Goal: Information Seeking & Learning: Learn about a topic

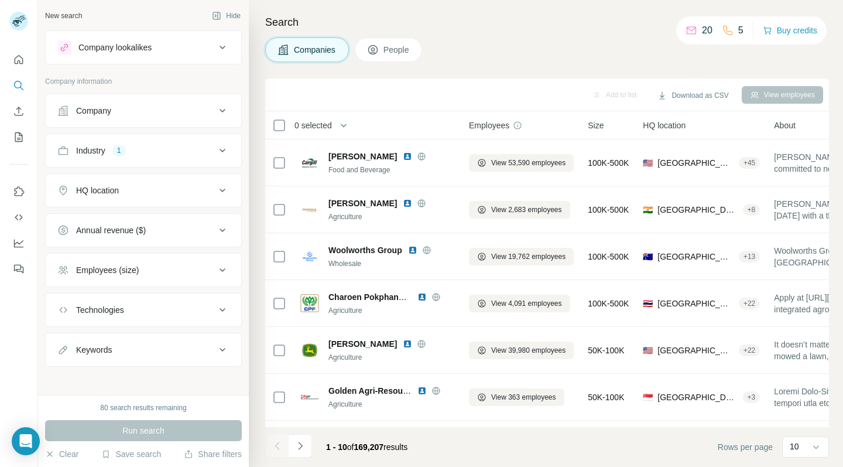
click at [193, 153] on div "Industry 1" at bounding box center [136, 151] width 158 height 12
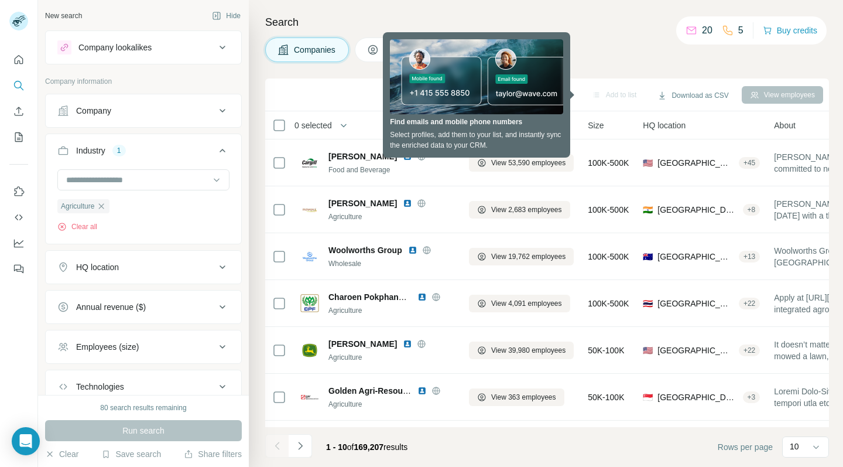
click at [204, 149] on div "Industry 1" at bounding box center [136, 151] width 158 height 12
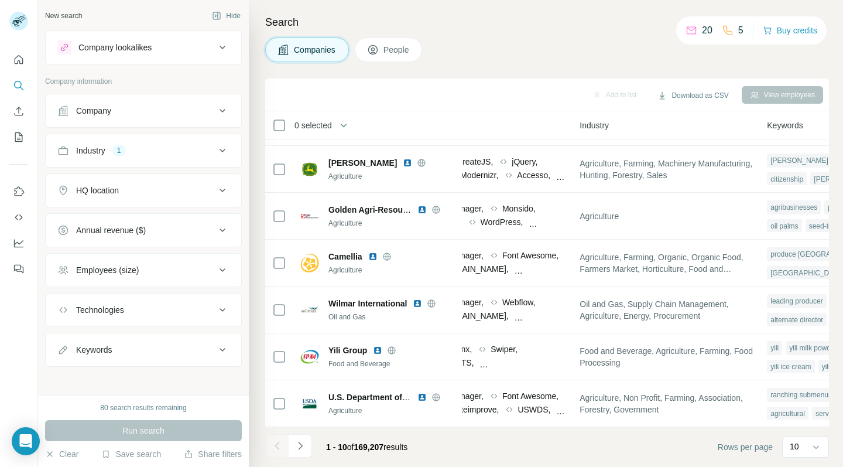
scroll to position [187, 0]
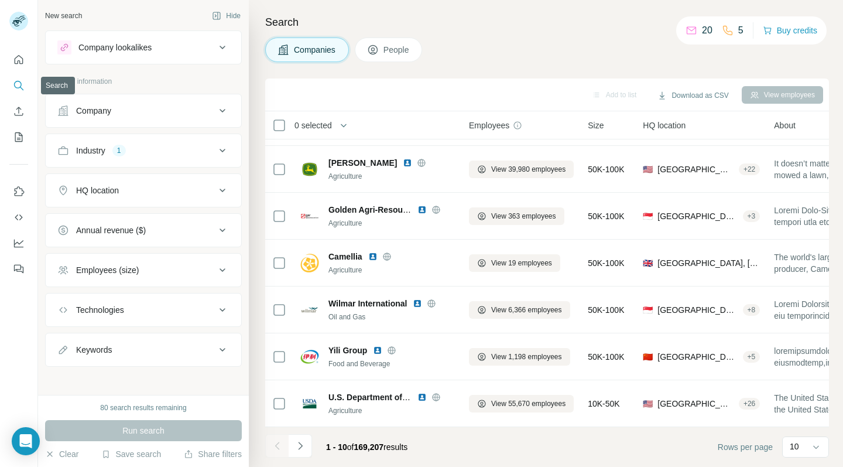
click at [13, 86] on icon "Search" at bounding box center [19, 86] width 12 height 12
click at [196, 355] on button "Keywords" at bounding box center [144, 349] width 196 height 28
drag, startPoint x: 155, startPoint y: 381, endPoint x: 161, endPoint y: 377, distance: 6.8
click at [155, 380] on input "text" at bounding box center [131, 378] width 149 height 21
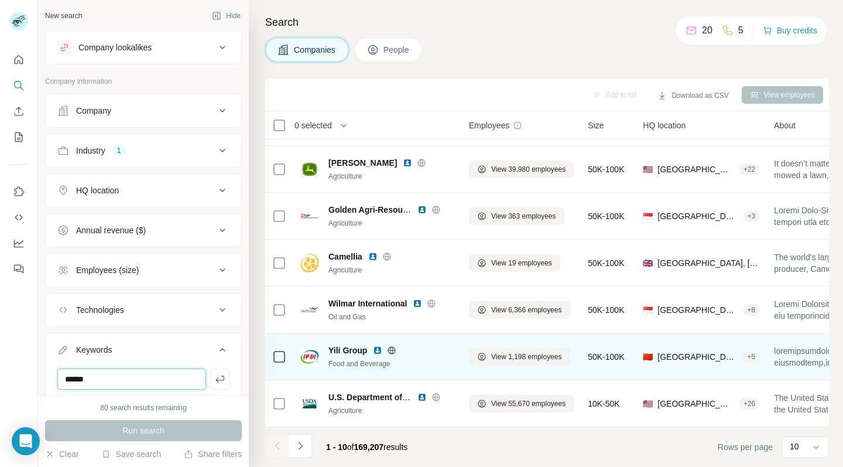
type input "*****"
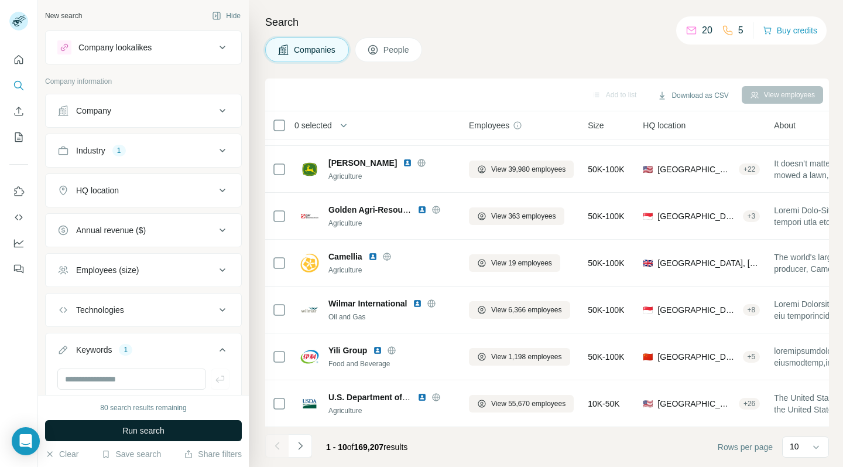
click at [81, 431] on button "Run search" at bounding box center [143, 430] width 197 height 21
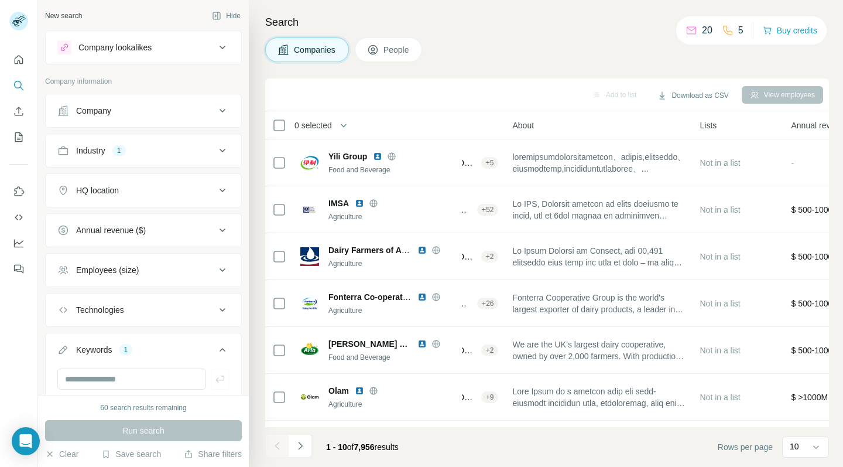
click at [222, 116] on button "Company" at bounding box center [144, 111] width 196 height 28
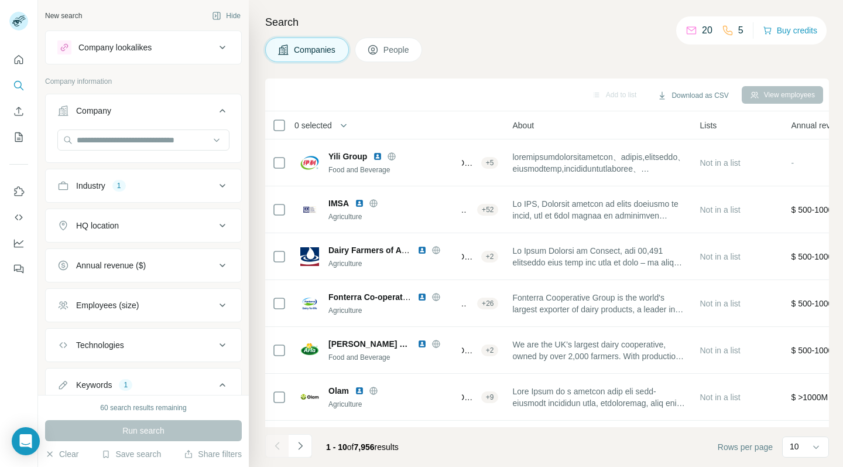
click at [215, 120] on button "Company" at bounding box center [144, 113] width 196 height 33
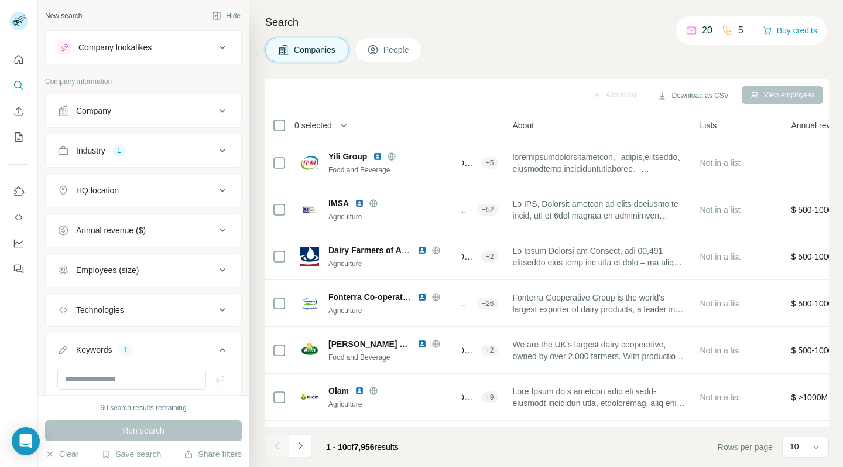
click at [215, 50] on icon at bounding box center [222, 47] width 14 height 14
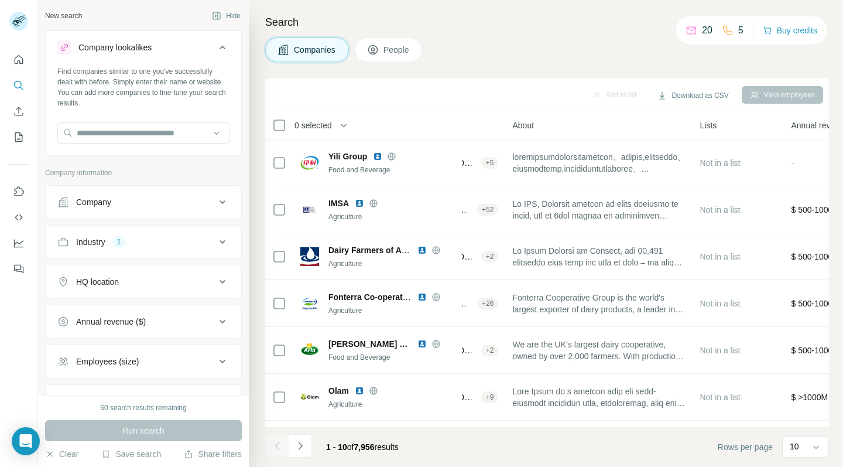
click at [215, 50] on icon at bounding box center [222, 47] width 14 height 14
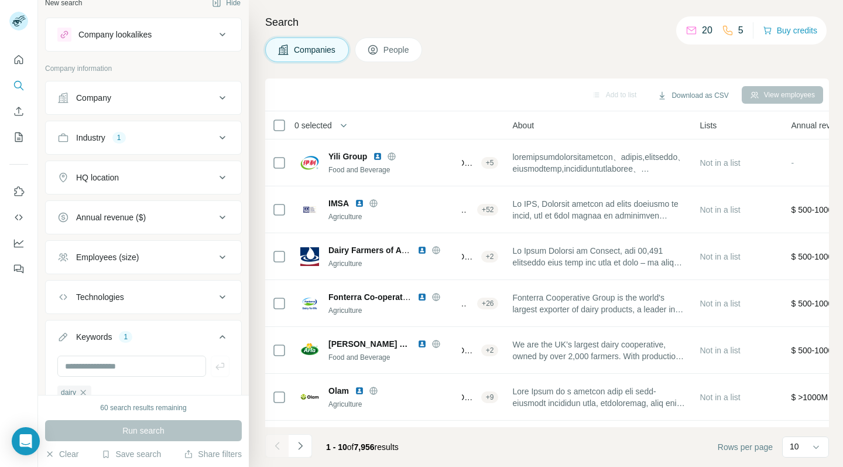
scroll to position [67, 0]
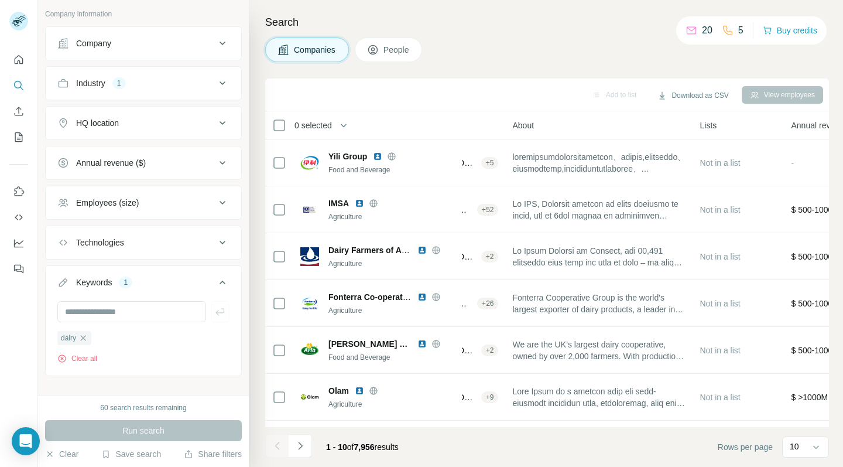
click at [215, 252] on button "Technologies" at bounding box center [144, 242] width 196 height 28
click at [215, 251] on button "Technologies" at bounding box center [144, 244] width 196 height 33
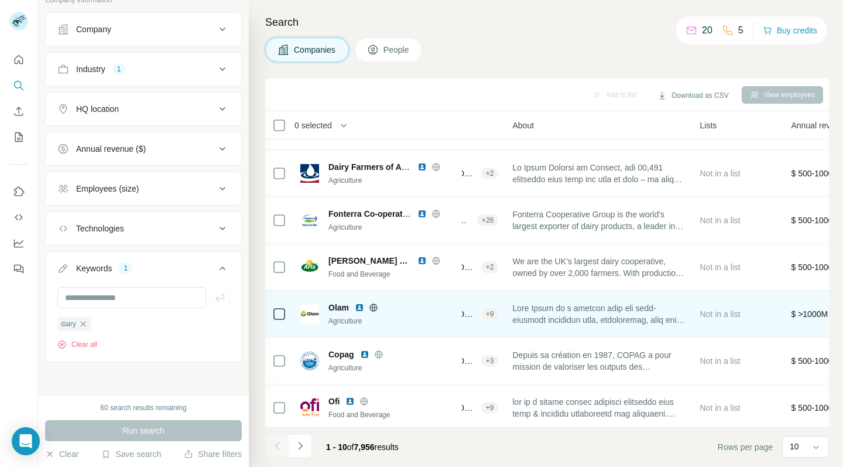
scroll to position [187, 257]
